Goal: Information Seeking & Learning: Learn about a topic

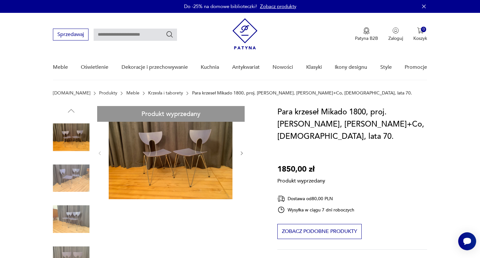
click at [151, 92] on link "Krzesła i taborety" at bounding box center [165, 92] width 35 height 5
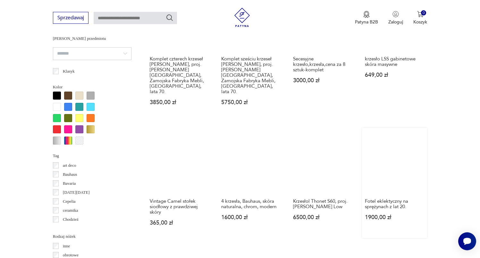
scroll to position [598, 0]
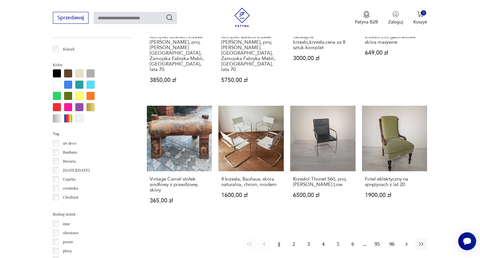
click at [406, 241] on icon "button" at bounding box center [407, 244] width 6 height 6
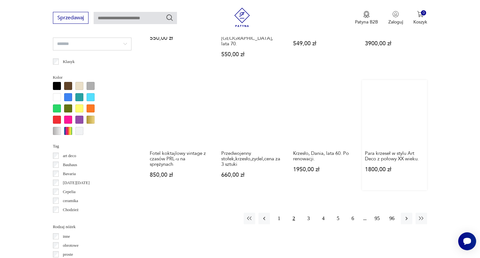
scroll to position [650, 0]
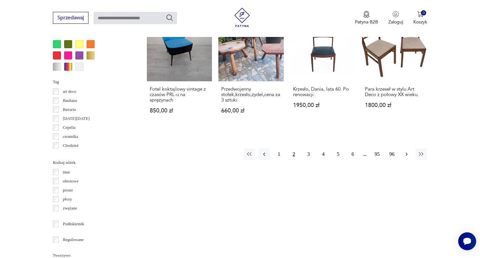
click at [407, 151] on icon "button" at bounding box center [407, 154] width 6 height 6
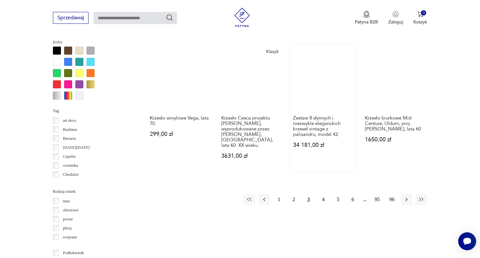
scroll to position [622, 0]
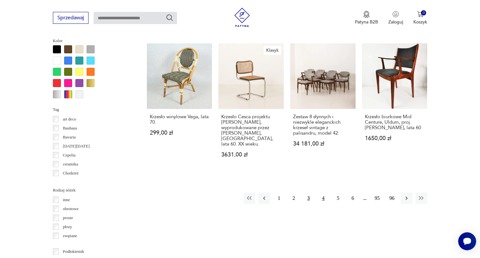
click at [323, 197] on button "4" at bounding box center [324, 198] width 12 height 12
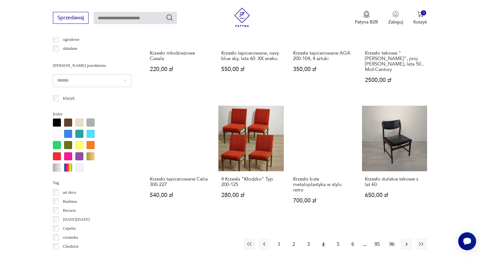
scroll to position [684, 0]
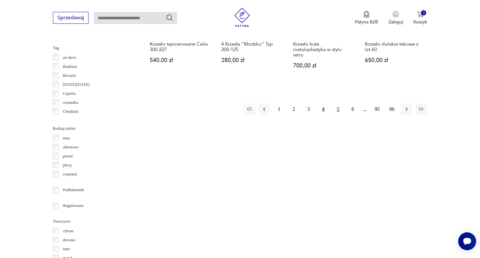
click at [336, 114] on button "5" at bounding box center [338, 109] width 12 height 12
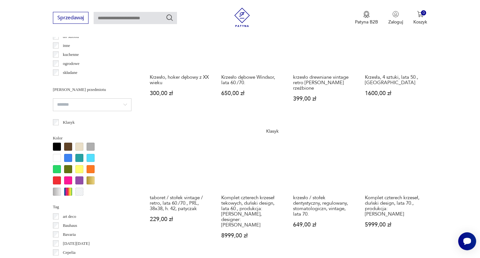
scroll to position [662, 0]
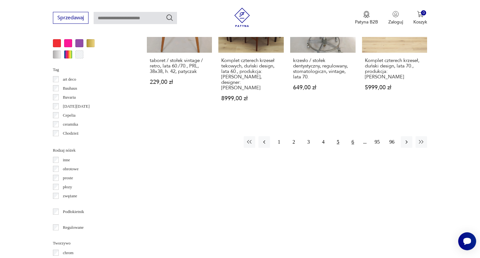
click at [353, 148] on button "6" at bounding box center [353, 142] width 12 height 12
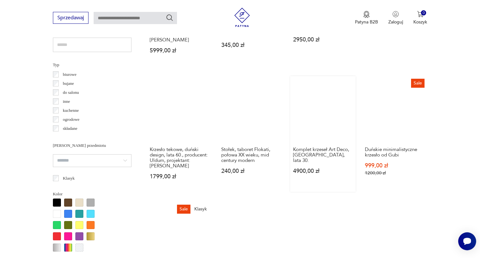
scroll to position [593, 0]
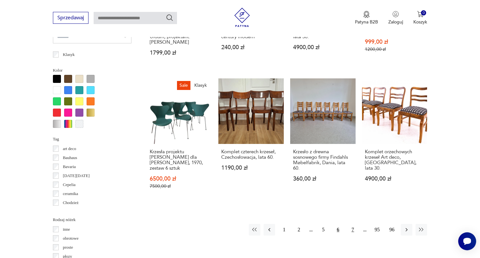
click at [352, 228] on button "7" at bounding box center [353, 230] width 12 height 12
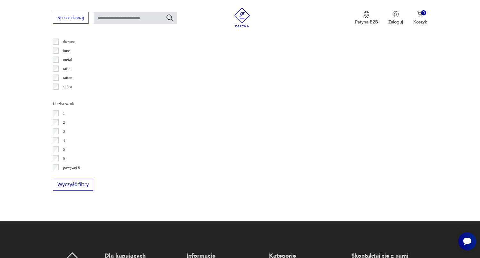
scroll to position [749, 0]
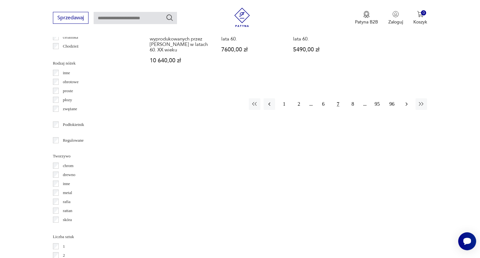
click at [406, 101] on icon "button" at bounding box center [407, 104] width 6 height 6
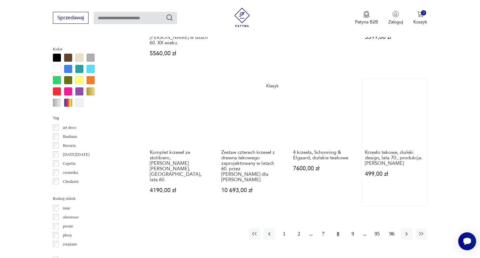
scroll to position [624, 0]
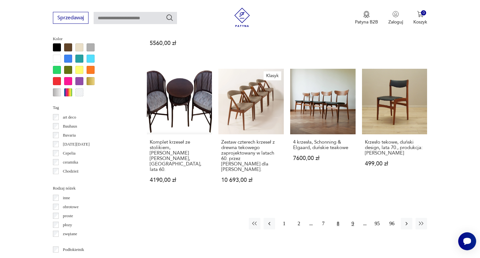
click at [354, 219] on button "9" at bounding box center [353, 224] width 12 height 12
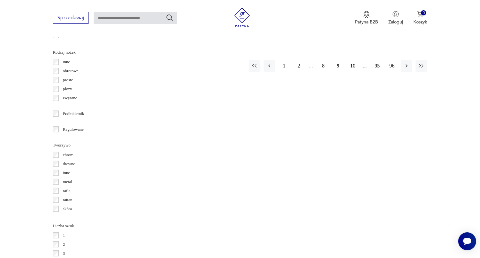
scroll to position [699, 0]
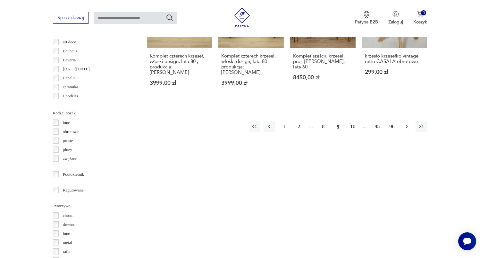
click at [407, 124] on icon "button" at bounding box center [407, 126] width 2 height 4
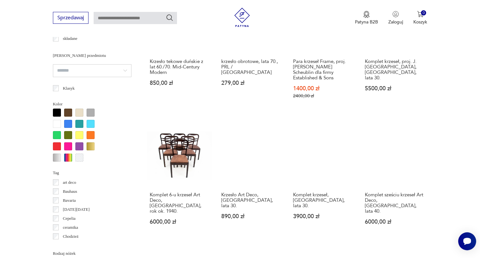
scroll to position [611, 0]
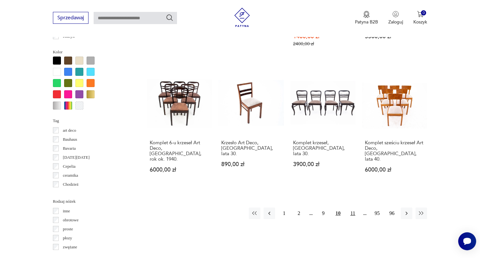
click at [357, 207] on button "11" at bounding box center [353, 213] width 12 height 12
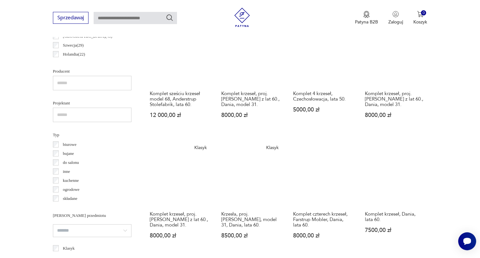
scroll to position [623, 0]
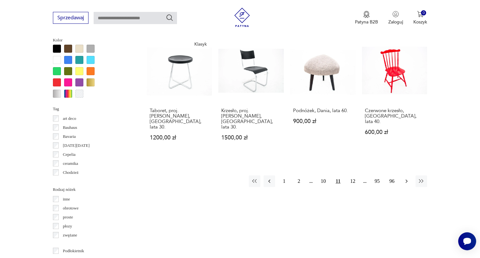
click at [404, 184] on icon "button" at bounding box center [407, 181] width 6 height 6
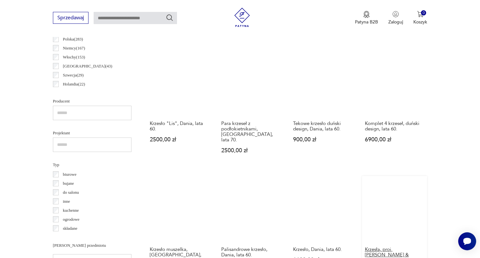
scroll to position [593, 0]
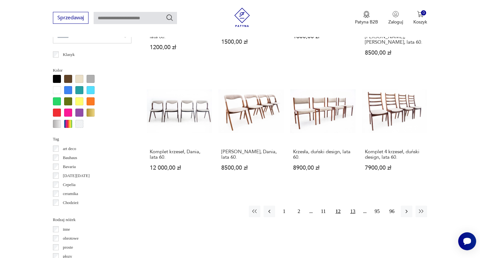
click at [357, 206] on button "13" at bounding box center [353, 211] width 12 height 12
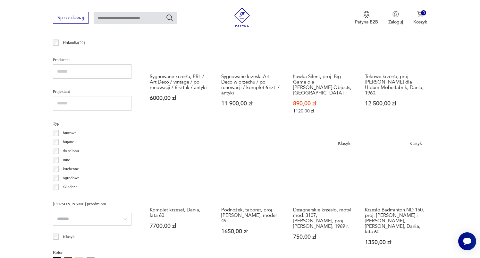
scroll to position [601, 0]
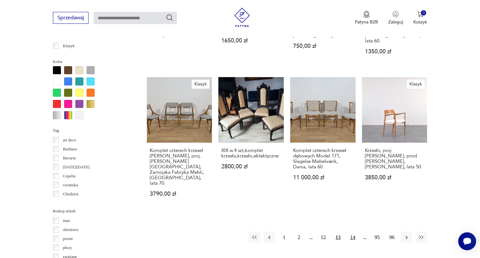
click at [354, 231] on button "14" at bounding box center [353, 237] width 12 height 12
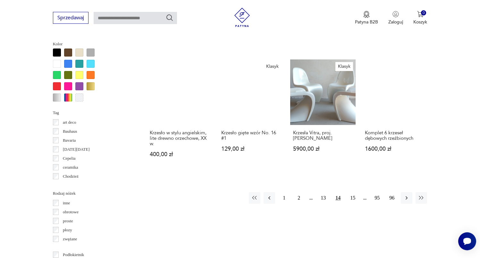
scroll to position [607, 0]
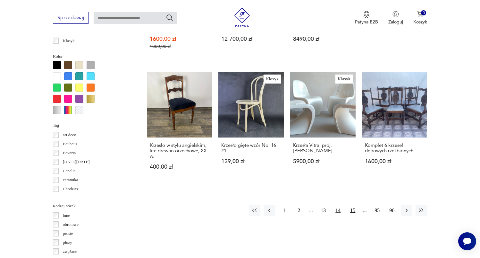
click at [349, 209] on button "15" at bounding box center [353, 210] width 12 height 12
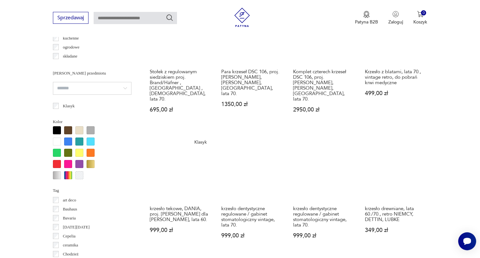
scroll to position [676, 0]
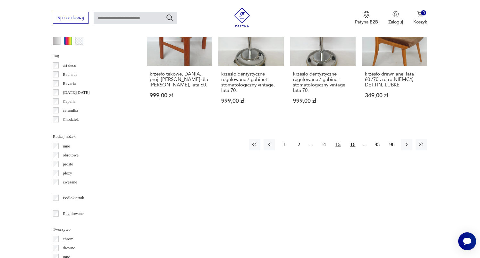
click at [354, 142] on button "16" at bounding box center [353, 145] width 12 height 12
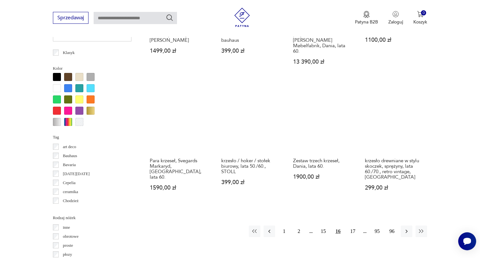
scroll to position [729, 0]
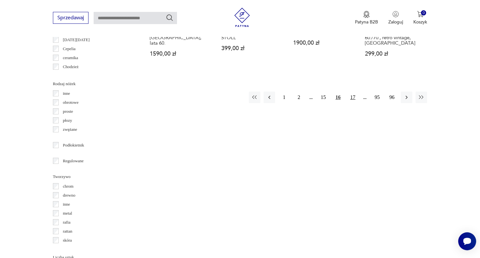
click at [353, 102] on button "17" at bounding box center [353, 97] width 12 height 12
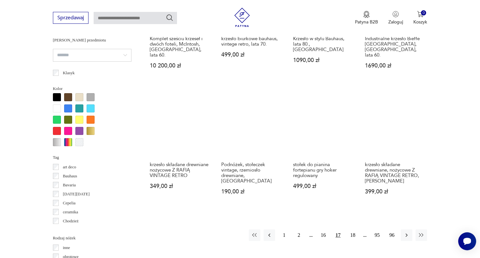
scroll to position [704, 0]
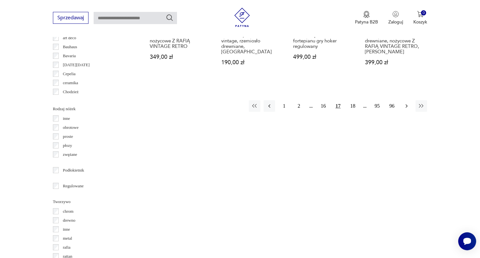
click at [406, 107] on icon "button" at bounding box center [407, 106] width 2 height 4
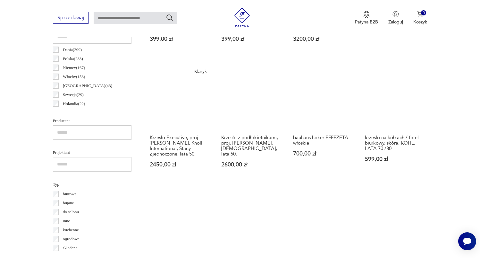
scroll to position [570, 0]
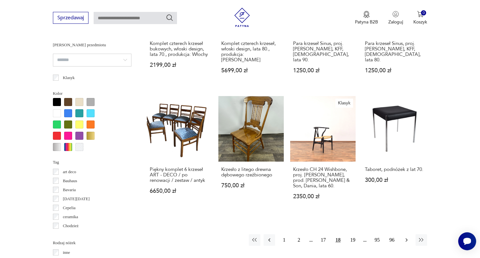
click at [406, 239] on icon "button" at bounding box center [407, 239] width 6 height 6
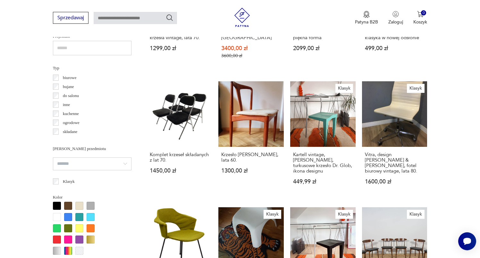
scroll to position [604, 0]
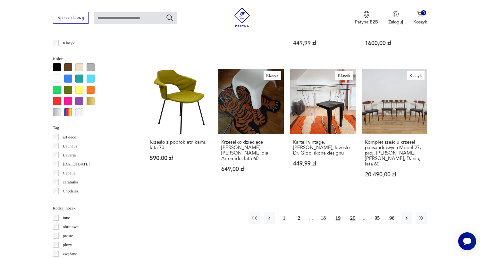
click at [352, 218] on button "20" at bounding box center [353, 218] width 12 height 12
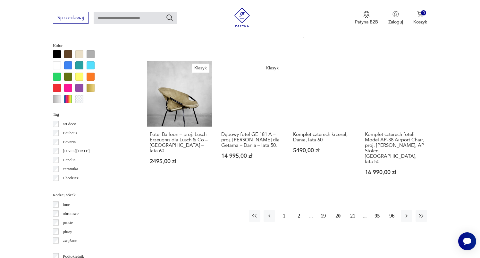
scroll to position [619, 0]
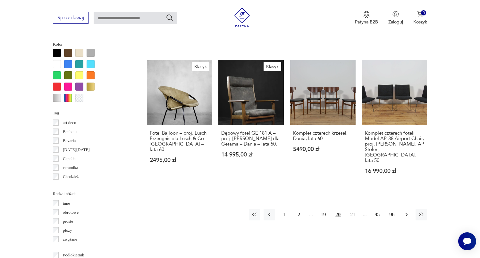
click at [404, 211] on icon "button" at bounding box center [407, 214] width 6 height 6
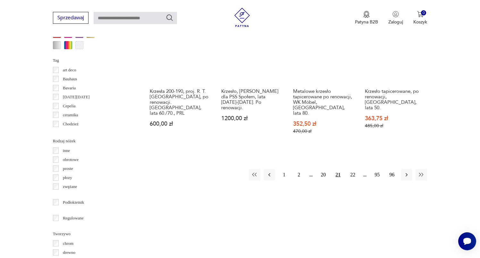
scroll to position [748, 0]
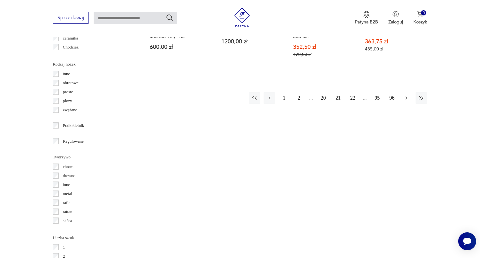
click at [406, 96] on icon "button" at bounding box center [407, 98] width 2 height 4
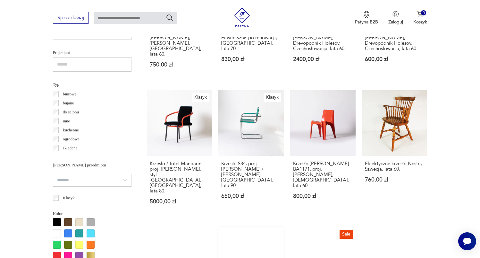
scroll to position [576, 0]
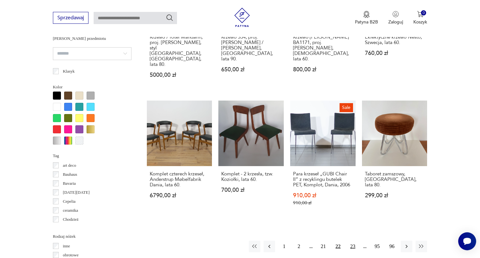
click at [351, 240] on button "23" at bounding box center [353, 246] width 12 height 12
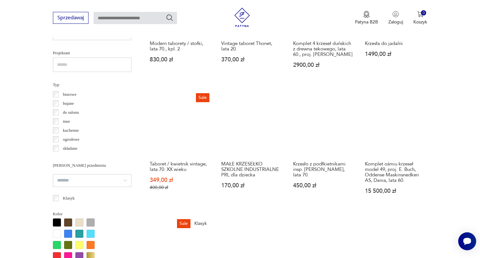
scroll to position [582, 0]
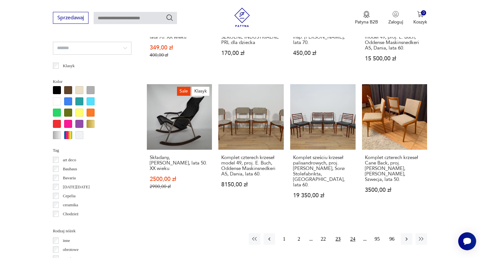
click at [355, 233] on button "24" at bounding box center [353, 239] width 12 height 12
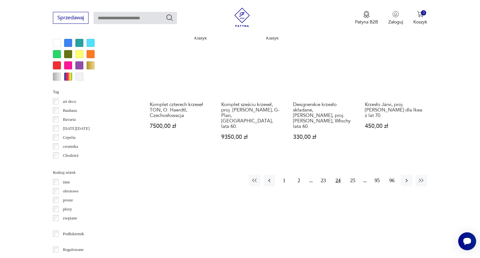
scroll to position [701, 0]
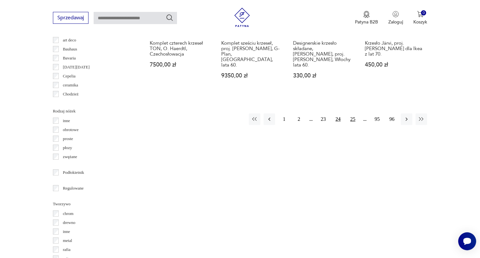
click at [354, 113] on button "25" at bounding box center [353, 119] width 12 height 12
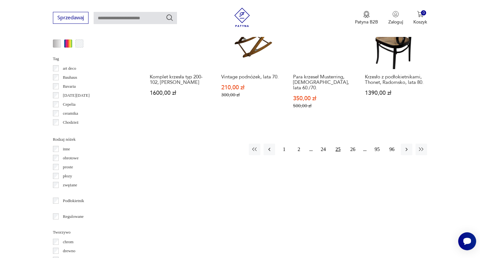
scroll to position [755, 0]
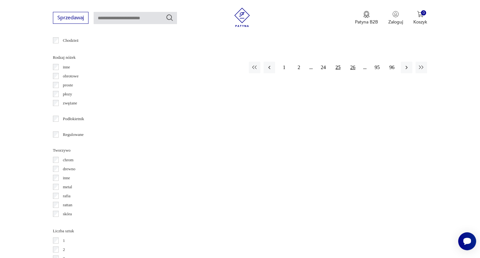
click at [349, 62] on button "26" at bounding box center [353, 68] width 12 height 12
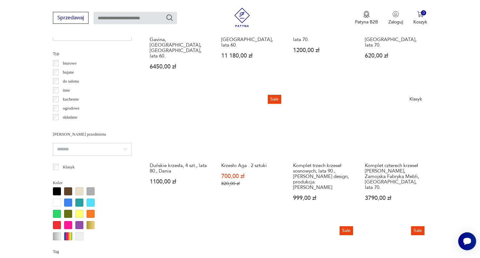
scroll to position [357, 0]
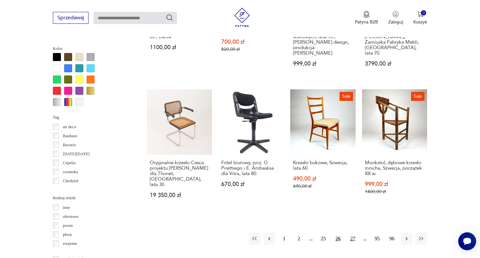
click at [351, 233] on button "27" at bounding box center [353, 239] width 12 height 12
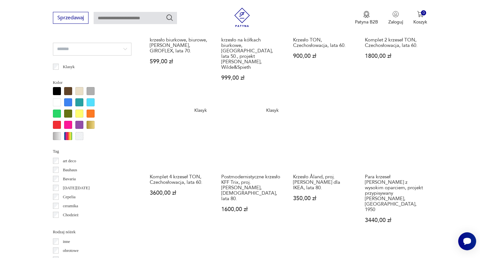
scroll to position [702, 0]
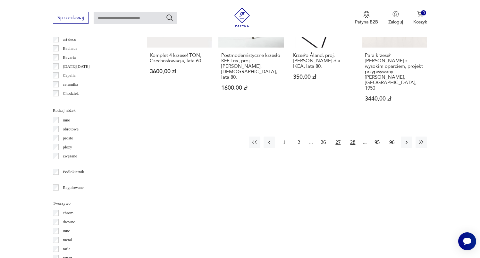
click at [351, 136] on button "28" at bounding box center [353, 142] width 12 height 12
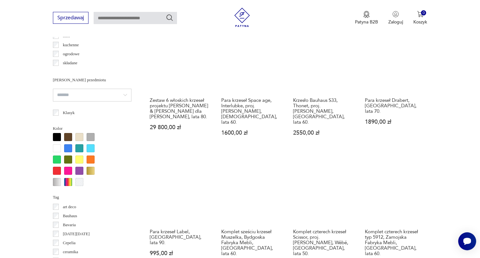
scroll to position [761, 0]
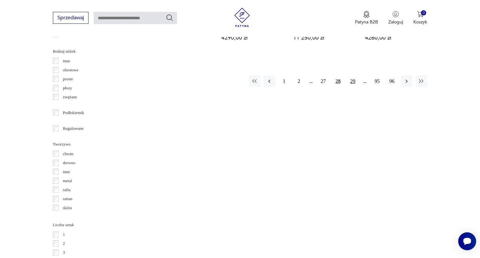
click at [348, 75] on button "29" at bounding box center [353, 81] width 12 height 12
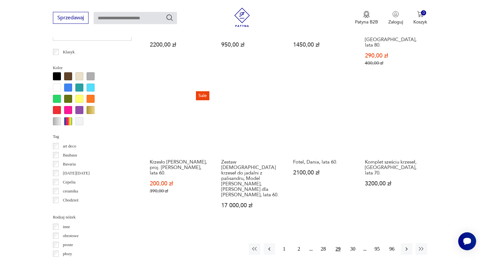
scroll to position [637, 0]
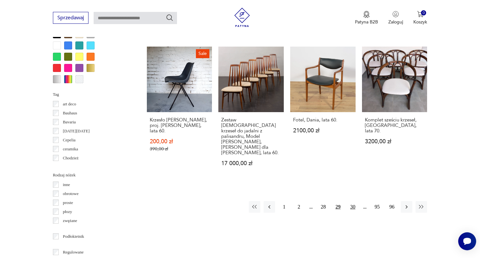
click at [349, 201] on button "30" at bounding box center [353, 207] width 12 height 12
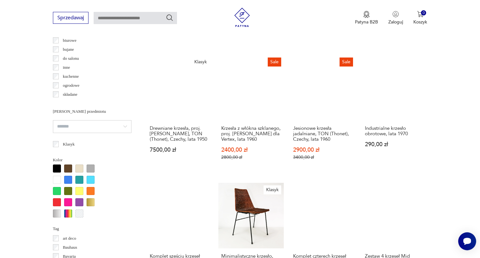
scroll to position [622, 0]
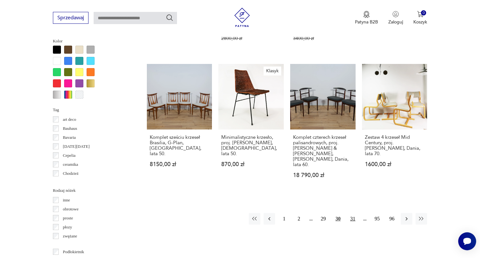
click at [351, 214] on button "31" at bounding box center [353, 219] width 12 height 12
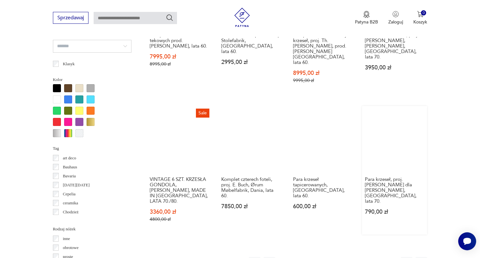
scroll to position [714, 0]
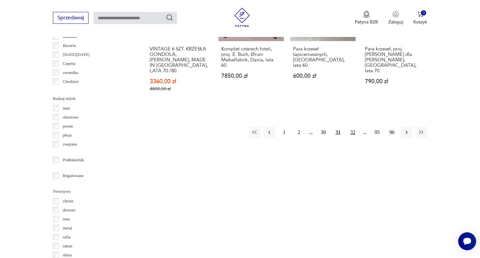
click at [354, 126] on button "32" at bounding box center [353, 132] width 12 height 12
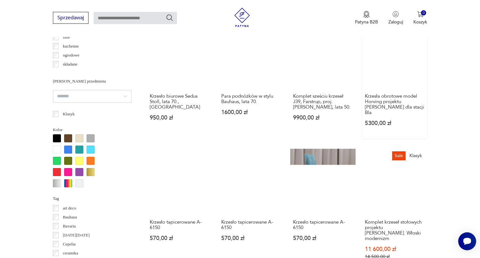
scroll to position [587, 0]
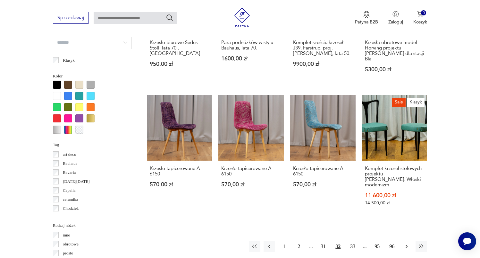
click at [408, 243] on icon "button" at bounding box center [407, 246] width 6 height 6
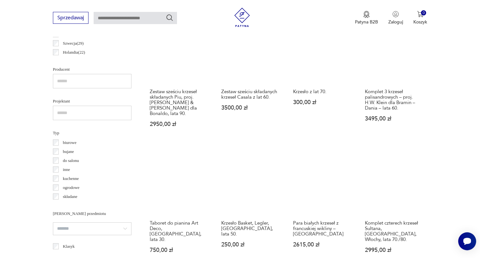
scroll to position [607, 0]
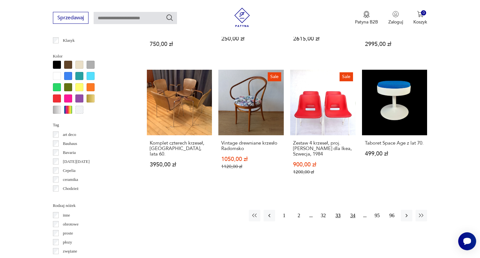
click at [352, 216] on button "34" at bounding box center [353, 215] width 12 height 12
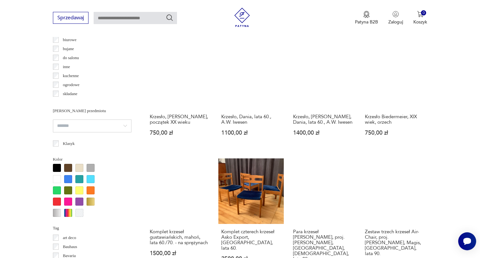
scroll to position [726, 0]
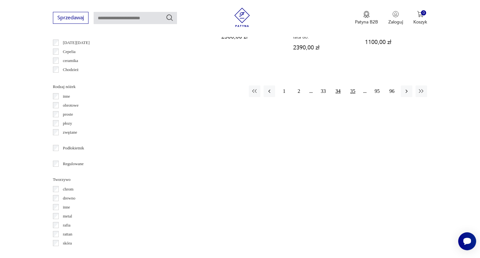
click at [355, 85] on button "35" at bounding box center [353, 91] width 12 height 12
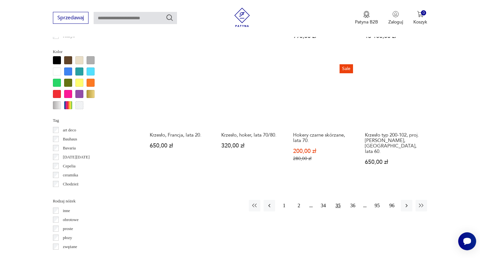
scroll to position [613, 0]
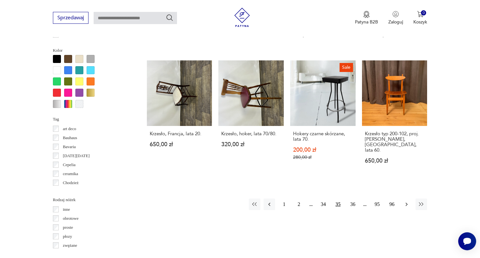
click at [402, 201] on button "button" at bounding box center [407, 204] width 12 height 12
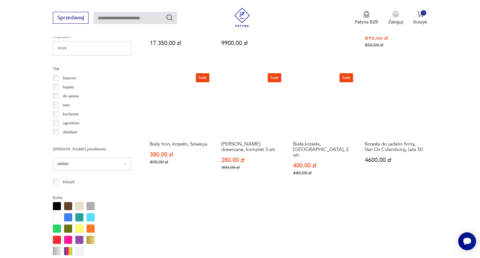
scroll to position [599, 0]
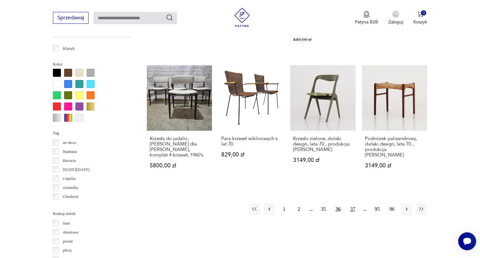
click at [355, 211] on button "37" at bounding box center [353, 209] width 12 height 12
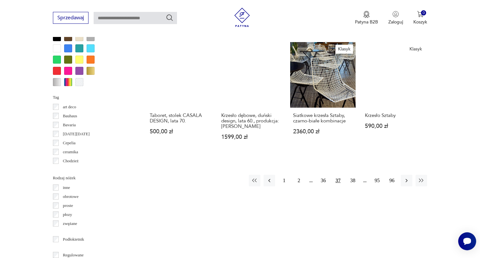
scroll to position [624, 0]
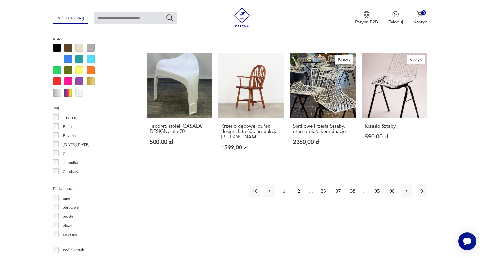
click at [352, 185] on button "38" at bounding box center [353, 191] width 12 height 12
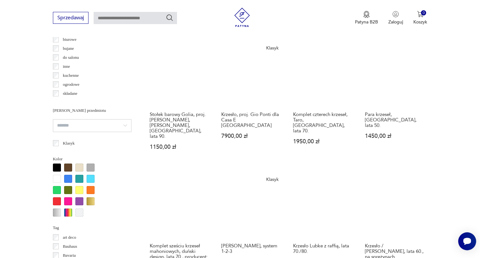
scroll to position [623, 0]
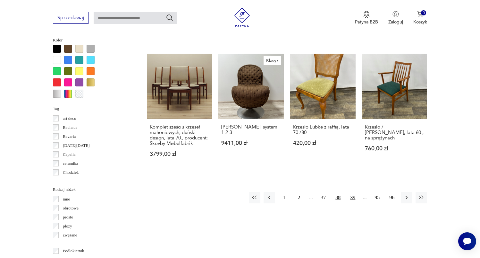
click at [353, 195] on button "39" at bounding box center [353, 198] width 12 height 12
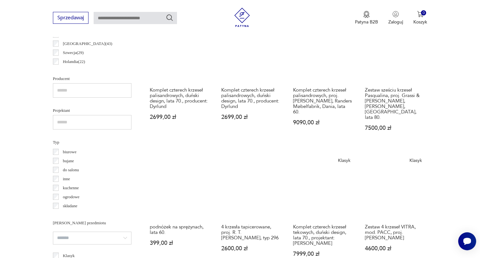
scroll to position [617, 0]
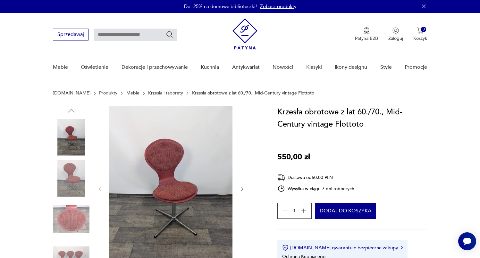
scroll to position [52, 0]
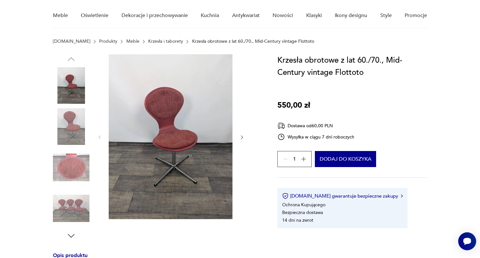
drag, startPoint x: 245, startPoint y: 137, endPoint x: 243, endPoint y: 134, distance: 3.3
click at [245, 137] on div at bounding box center [157, 147] width 209 height 186
click at [241, 134] on button "button" at bounding box center [241, 137] width 5 height 6
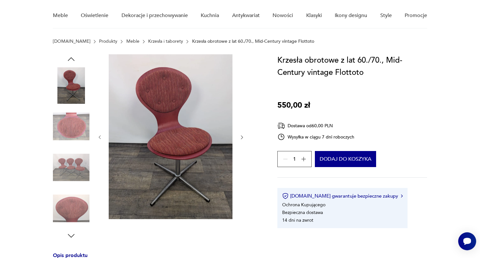
click at [241, 134] on button "button" at bounding box center [241, 137] width 5 height 6
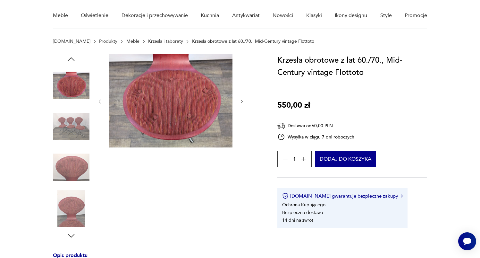
click at [241, 134] on div at bounding box center [171, 101] width 148 height 94
drag, startPoint x: 238, startPoint y: 136, endPoint x: 231, endPoint y: 137, distance: 7.4
click at [238, 136] on div at bounding box center [171, 101] width 148 height 94
click at [81, 149] on img at bounding box center [71, 167] width 37 height 37
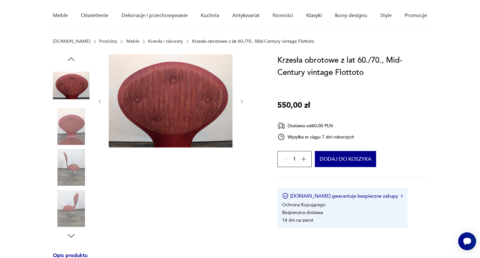
click at [85, 124] on img at bounding box center [71, 126] width 37 height 37
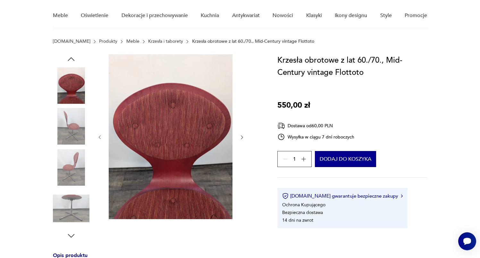
click at [75, 136] on img at bounding box center [71, 126] width 37 height 37
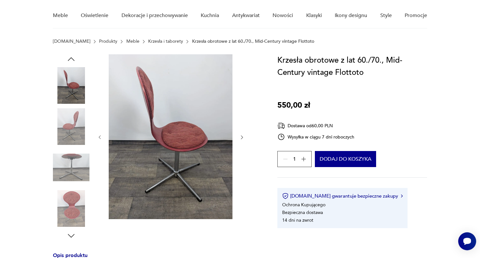
click at [71, 158] on img at bounding box center [71, 167] width 37 height 37
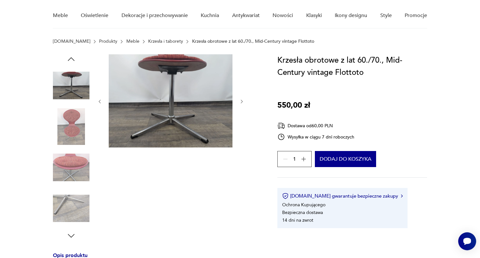
click at [71, 166] on img at bounding box center [71, 167] width 37 height 37
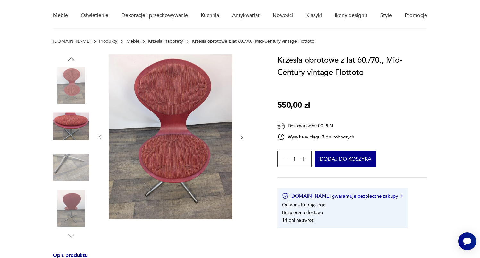
click at [69, 188] on div at bounding box center [71, 147] width 37 height 160
click at [73, 194] on img at bounding box center [71, 208] width 37 height 37
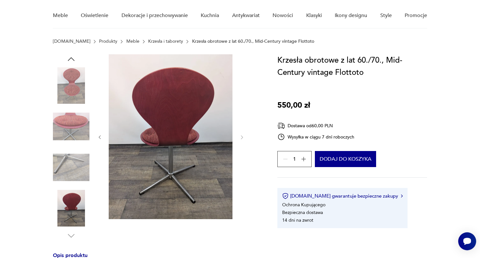
click at [73, 59] on icon "button" at bounding box center [71, 59] width 7 height 4
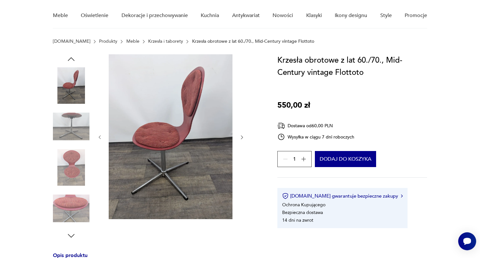
click at [73, 59] on icon "button" at bounding box center [71, 59] width 7 height 4
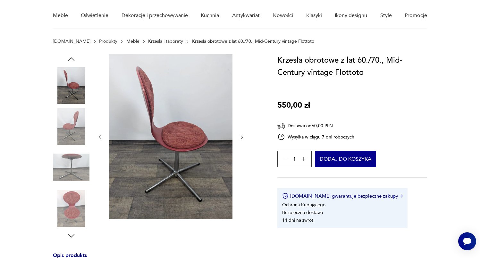
click at [73, 59] on icon "button" at bounding box center [71, 59] width 7 height 4
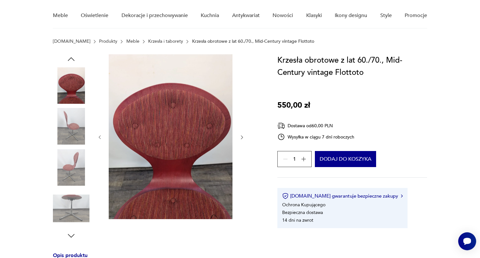
click at [73, 59] on icon "button" at bounding box center [71, 59] width 7 height 4
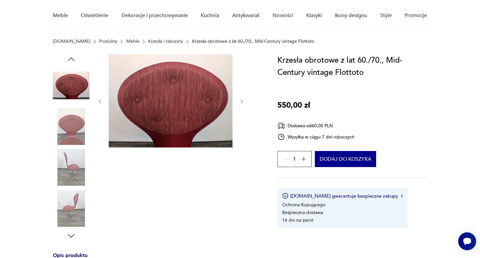
click at [73, 59] on icon "button" at bounding box center [71, 59] width 7 height 4
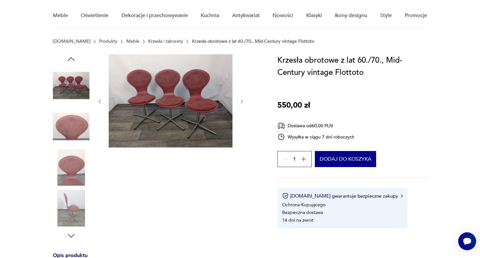
click at [67, 99] on img at bounding box center [71, 85] width 37 height 37
click at [70, 84] on img at bounding box center [71, 85] width 37 height 37
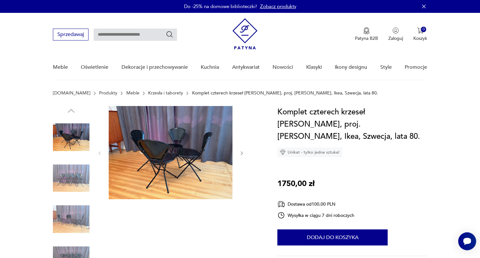
scroll to position [52, 0]
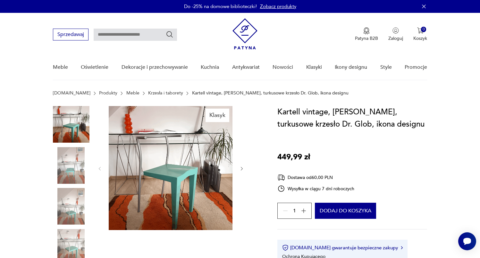
click at [73, 164] on img at bounding box center [71, 165] width 37 height 37
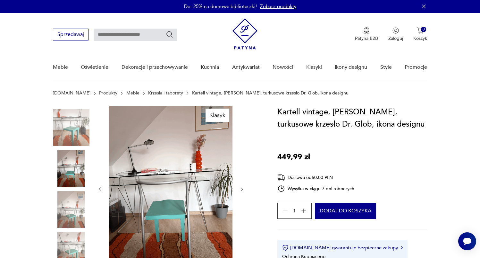
scroll to position [49, 0]
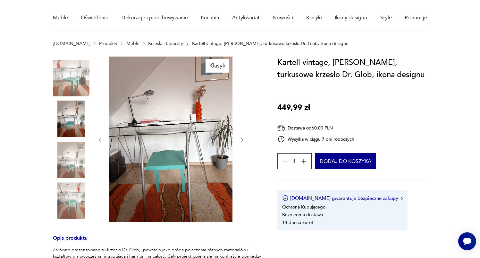
click at [64, 183] on img at bounding box center [71, 200] width 37 height 37
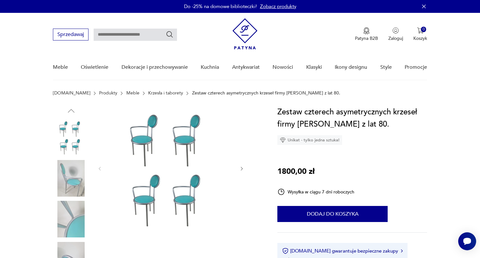
click at [73, 170] on img at bounding box center [71, 178] width 37 height 37
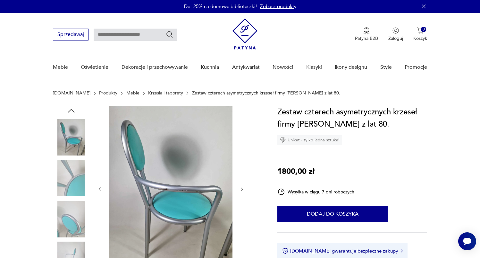
click at [71, 142] on img at bounding box center [71, 137] width 37 height 37
click at [70, 215] on img at bounding box center [71, 218] width 37 height 37
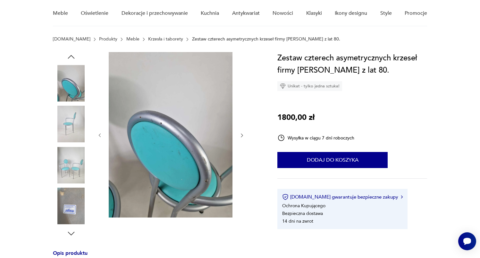
scroll to position [55, 0]
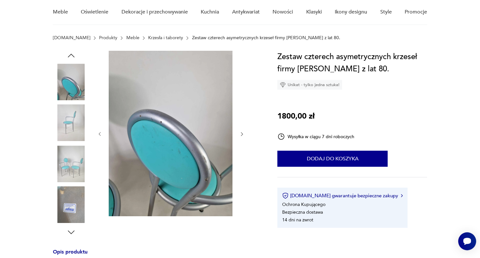
click at [73, 200] on img at bounding box center [71, 204] width 37 height 37
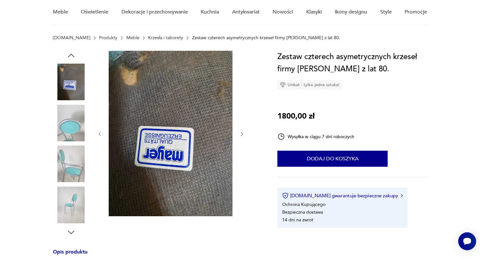
click at [69, 195] on img at bounding box center [71, 204] width 37 height 37
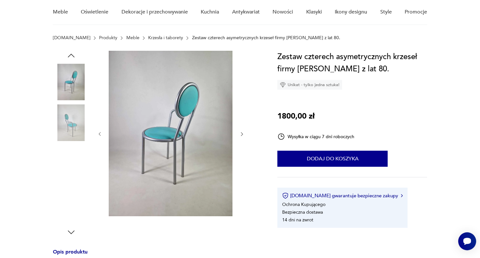
click at [74, 168] on img at bounding box center [71, 163] width 37 height 37
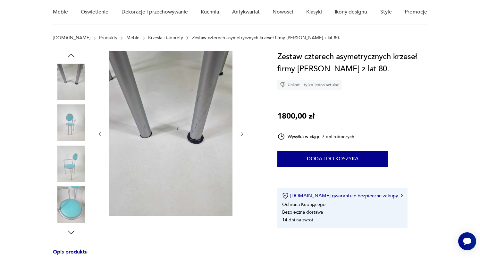
click at [74, 170] on img at bounding box center [71, 163] width 37 height 37
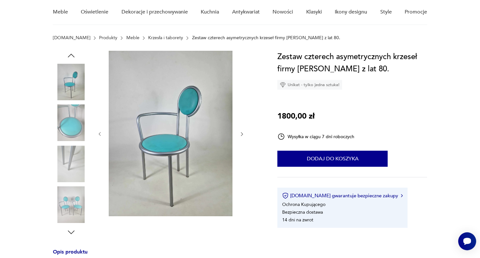
click at [71, 182] on div at bounding box center [71, 163] width 37 height 37
click at [71, 192] on img at bounding box center [71, 204] width 37 height 37
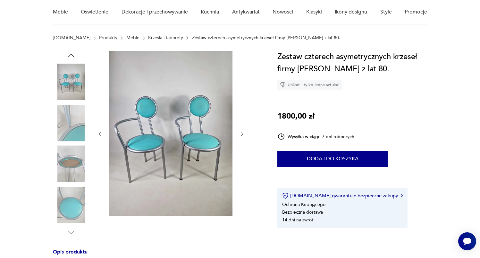
scroll to position [193, 0]
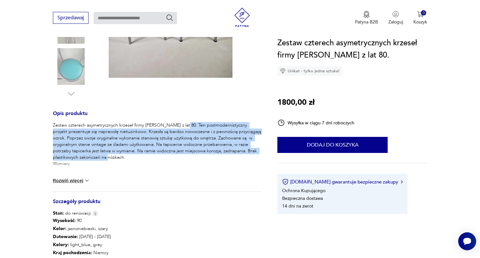
drag, startPoint x: 181, startPoint y: 124, endPoint x: 145, endPoint y: 155, distance: 47.3
click at [145, 155] on p "Zestaw czterech asymetrycznych krzeseł firmy Mayer z lat 80. Ten postmodernisty…" at bounding box center [157, 163] width 209 height 83
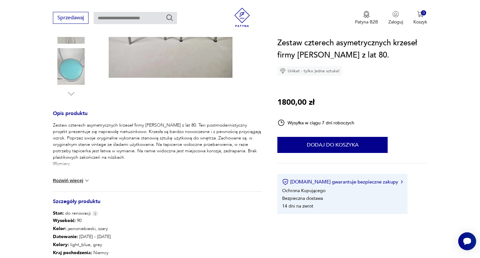
click at [66, 161] on p "Zestaw czterech asymetrycznych krzeseł firmy Mayer z lat 80. Ten postmodernisty…" at bounding box center [157, 163] width 209 height 83
click at [66, 163] on p "Zestaw czterech asymetrycznych krzeseł firmy Mayer z lat 80. Ten postmodernisty…" at bounding box center [157, 163] width 209 height 83
click at [77, 176] on div "Zestaw czterech asymetrycznych krzeseł firmy Mayer z lat 80. Ten postmodernisty…" at bounding box center [157, 156] width 209 height 69
click at [77, 184] on div "Zestaw czterech asymetrycznych krzeseł firmy Mayer z lat 80. Ten postmodernisty…" at bounding box center [157, 156] width 209 height 69
click at [77, 182] on button "Rozwiń więcej" at bounding box center [71, 180] width 37 height 6
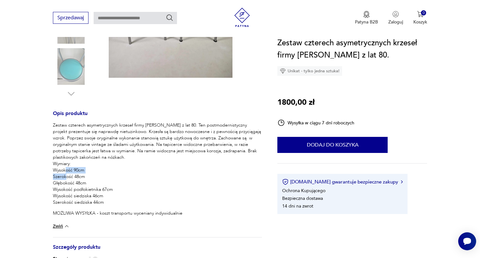
drag, startPoint x: 84, startPoint y: 169, endPoint x: 95, endPoint y: 176, distance: 13.4
click at [95, 176] on p "Zestaw czterech asymetrycznych krzeseł firmy Mayer z lat 80. Ten postmodernisty…" at bounding box center [157, 163] width 209 height 83
click at [97, 178] on p "Zestaw czterech asymetrycznych krzeseł firmy Mayer z lat 80. Ten postmodernisty…" at bounding box center [157, 163] width 209 height 83
drag, startPoint x: 117, startPoint y: 189, endPoint x: 74, endPoint y: 186, distance: 43.1
click at [74, 186] on p "Zestaw czterech asymetrycznych krzeseł firmy Mayer z lat 80. Ten postmodernisty…" at bounding box center [157, 163] width 209 height 83
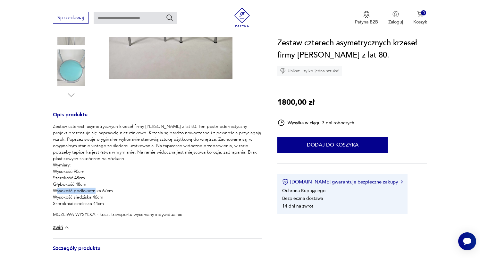
scroll to position [132, 0]
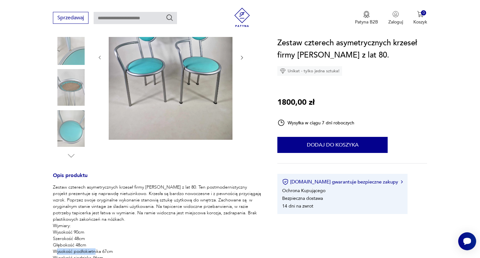
click at [72, 135] on img at bounding box center [71, 128] width 37 height 37
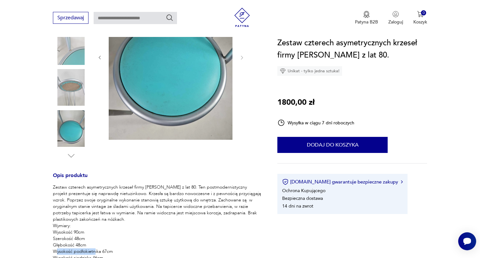
scroll to position [65, 0]
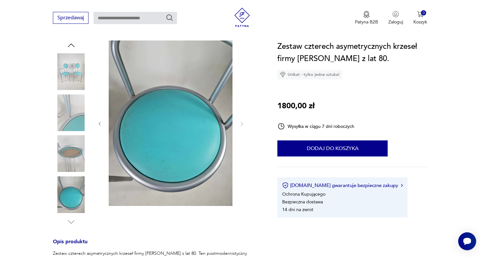
click at [73, 138] on img at bounding box center [71, 153] width 37 height 37
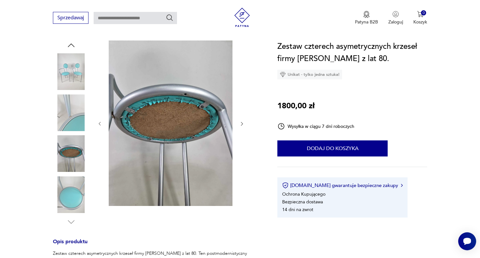
click at [74, 121] on img at bounding box center [71, 112] width 37 height 37
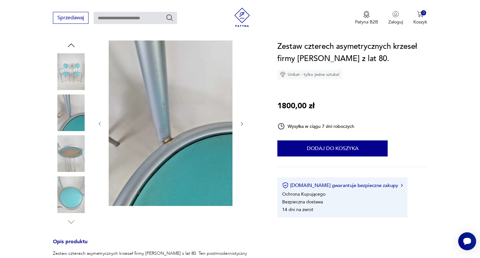
click at [72, 82] on img at bounding box center [71, 71] width 37 height 37
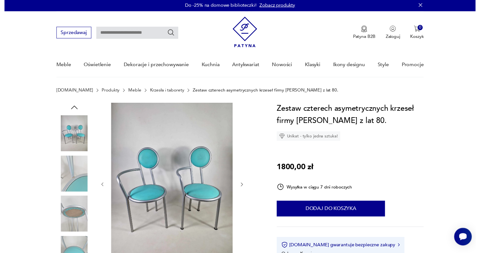
scroll to position [13, 0]
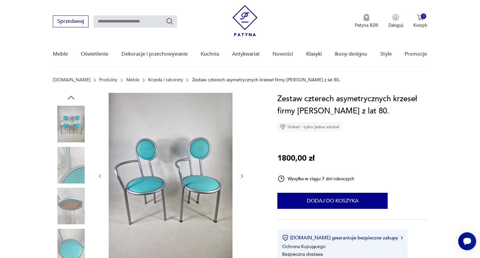
click at [150, 182] on img at bounding box center [171, 175] width 124 height 165
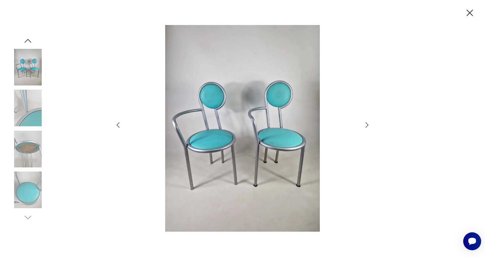
click at [361, 128] on div at bounding box center [242, 128] width 257 height 207
click at [364, 127] on icon "button" at bounding box center [367, 125] width 8 height 8
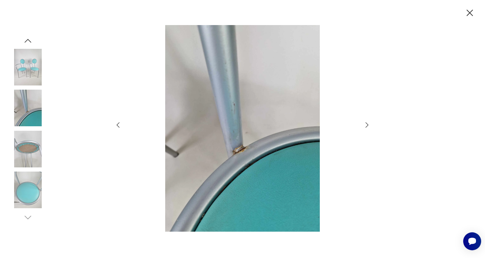
click at [364, 127] on icon "button" at bounding box center [367, 125] width 8 height 8
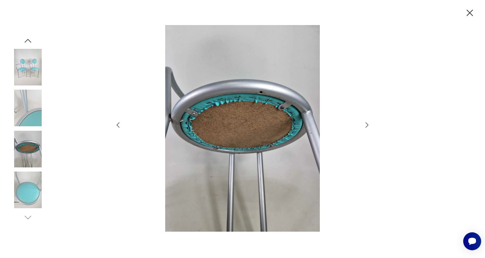
click at [364, 127] on icon "button" at bounding box center [367, 125] width 8 height 8
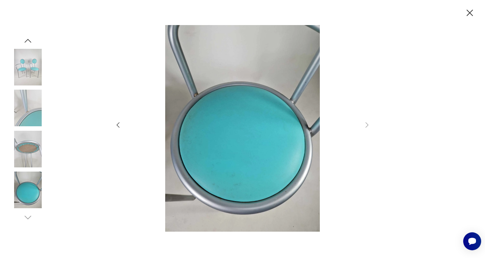
click at [23, 62] on img at bounding box center [28, 67] width 37 height 37
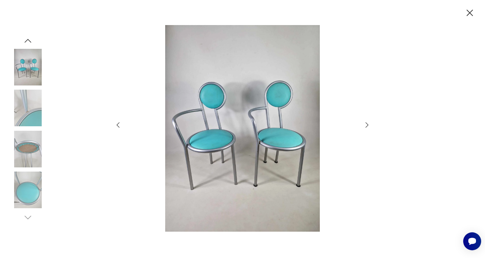
click at [470, 10] on icon "button" at bounding box center [469, 12] width 11 height 11
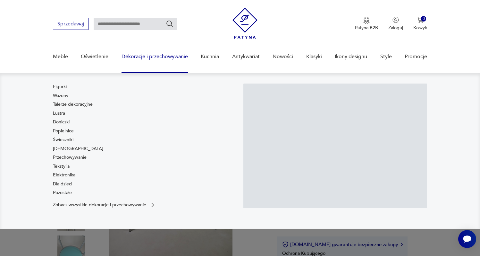
scroll to position [80, 0]
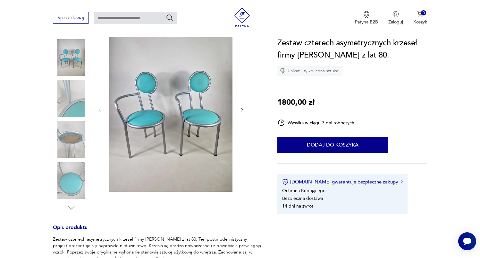
click at [77, 62] on img at bounding box center [71, 57] width 37 height 37
click at [77, 92] on img at bounding box center [71, 98] width 37 height 37
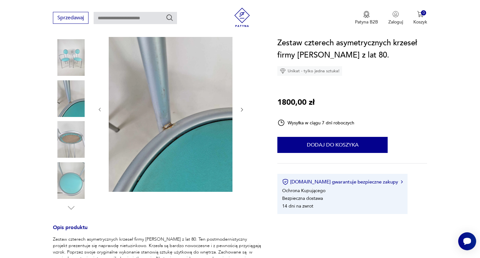
click at [78, 51] on img at bounding box center [71, 57] width 37 height 37
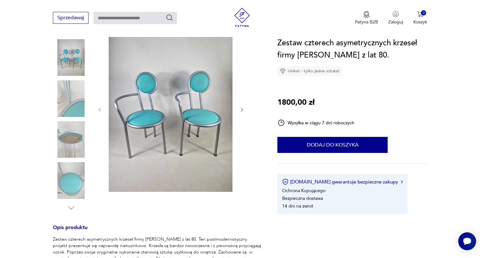
click at [71, 176] on img at bounding box center [71, 180] width 37 height 37
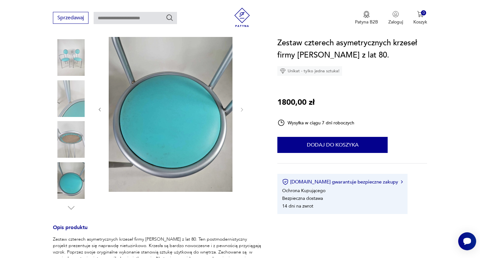
click at [72, 153] on img at bounding box center [71, 139] width 37 height 37
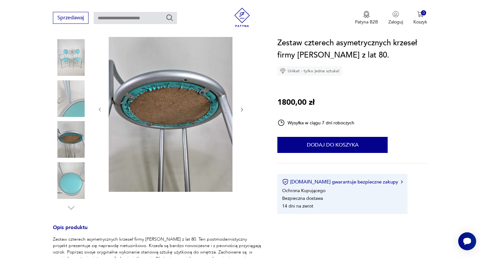
click at [71, 176] on img at bounding box center [71, 180] width 37 height 37
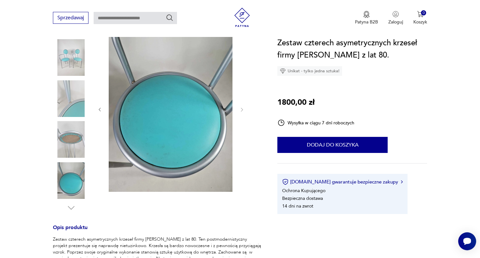
click at [84, 112] on img at bounding box center [71, 98] width 37 height 37
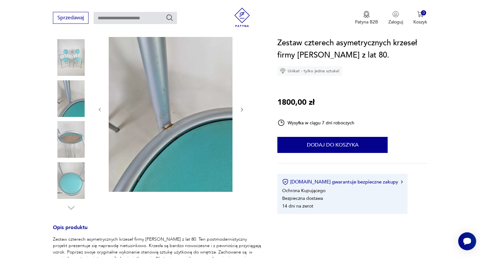
click at [73, 65] on img at bounding box center [71, 57] width 37 height 37
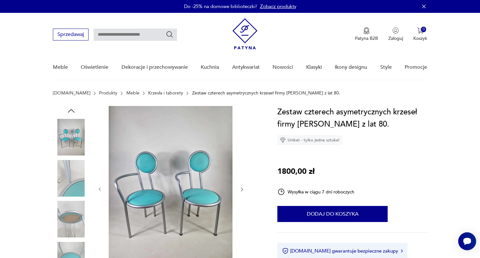
scroll to position [138, 0]
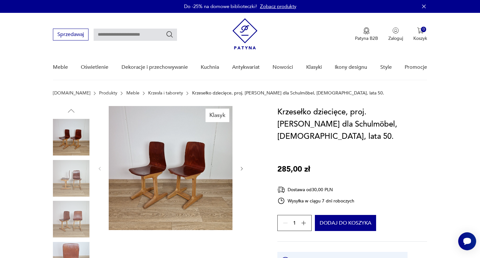
click at [71, 214] on img at bounding box center [71, 218] width 37 height 37
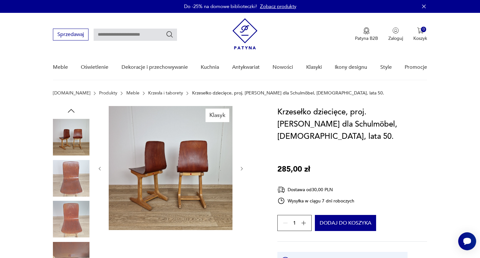
click at [74, 176] on img at bounding box center [71, 178] width 37 height 37
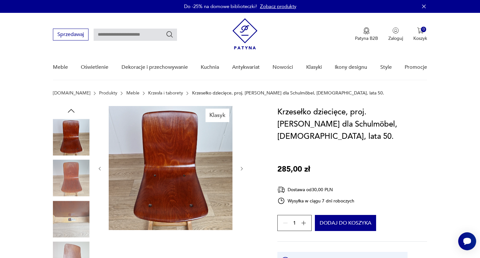
click at [74, 187] on img at bounding box center [71, 178] width 37 height 37
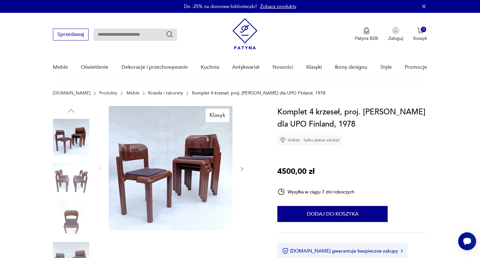
click at [55, 169] on img at bounding box center [71, 178] width 37 height 37
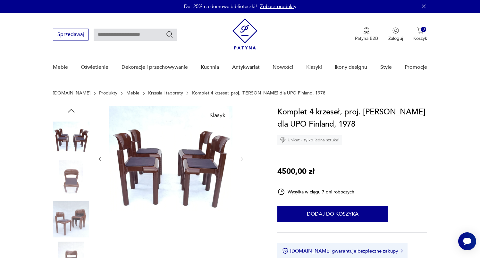
click at [77, 181] on img at bounding box center [71, 178] width 37 height 37
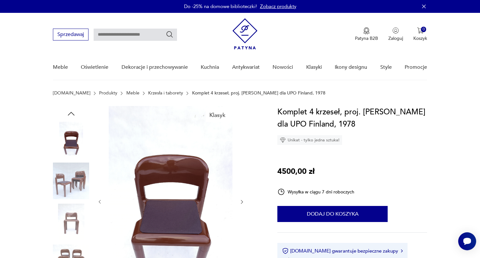
click at [74, 189] on img at bounding box center [71, 180] width 37 height 37
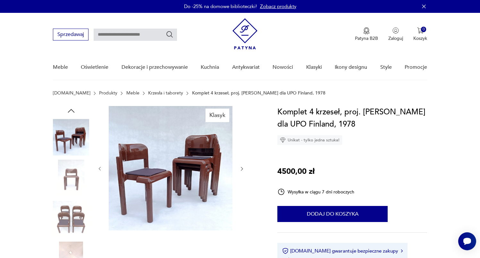
click at [74, 188] on img at bounding box center [71, 178] width 37 height 37
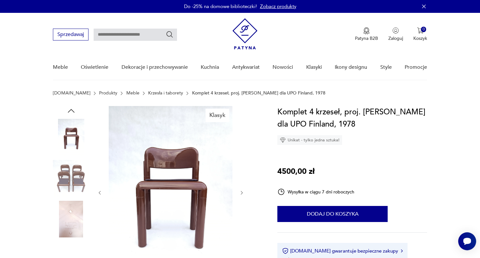
click at [77, 204] on img at bounding box center [71, 218] width 37 height 37
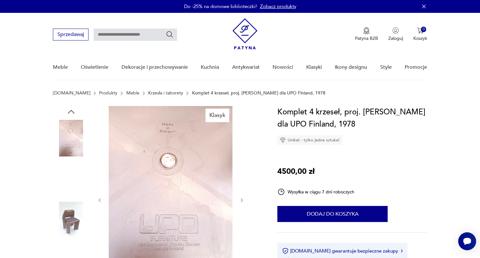
click at [77, 203] on img at bounding box center [71, 219] width 37 height 37
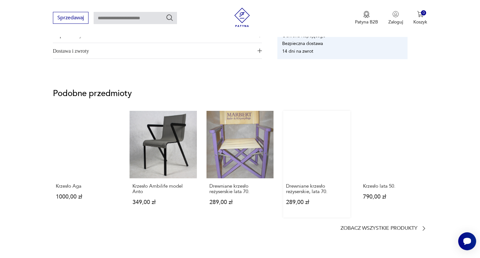
scroll to position [478, 0]
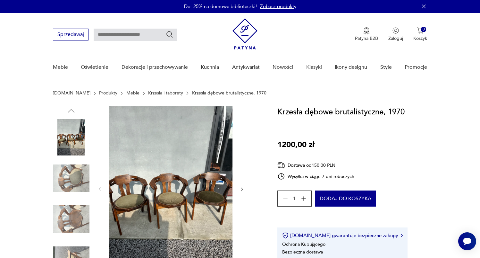
click at [69, 227] on img at bounding box center [71, 218] width 37 height 37
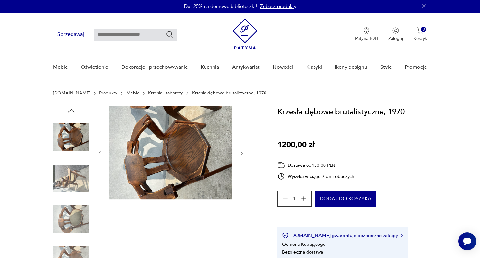
click at [75, 181] on img at bounding box center [71, 178] width 37 height 37
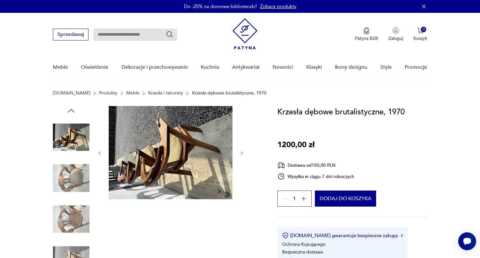
click at [75, 182] on img at bounding box center [71, 178] width 37 height 37
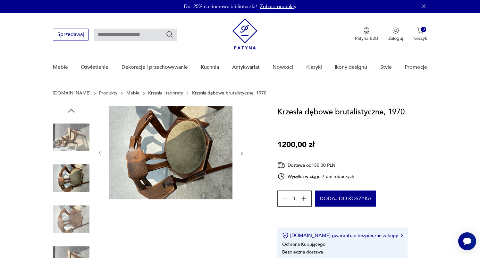
click at [67, 206] on img at bounding box center [71, 218] width 37 height 37
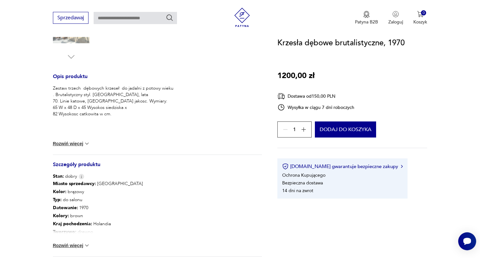
scroll to position [98, 0]
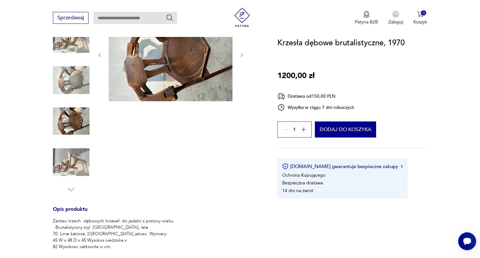
click at [85, 150] on img at bounding box center [71, 162] width 37 height 37
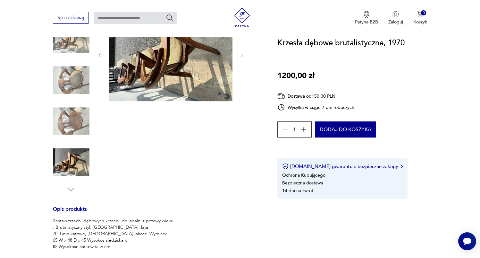
click at [79, 126] on img at bounding box center [71, 121] width 37 height 37
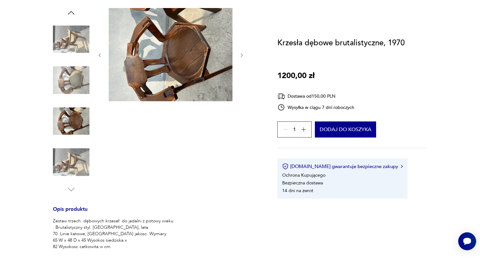
scroll to position [0, 0]
